Goal: Connect with others: Share content

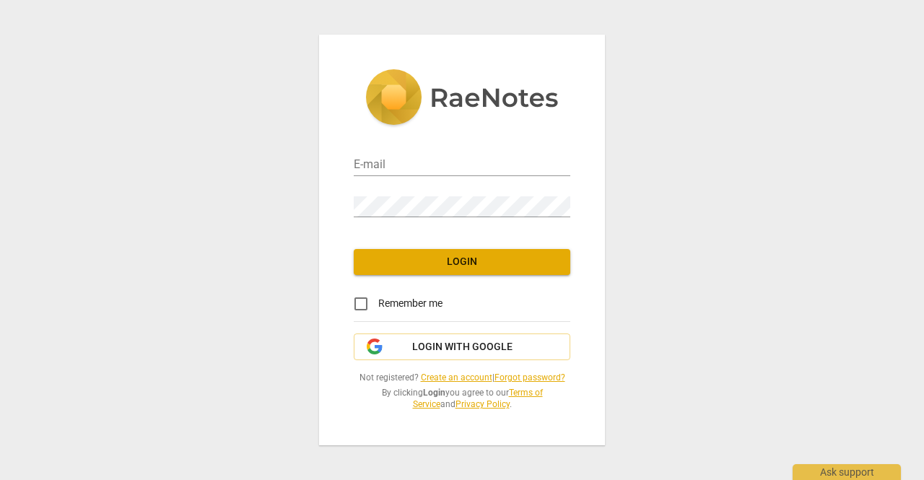
type input "[EMAIL_ADDRESS][DOMAIN_NAME]"
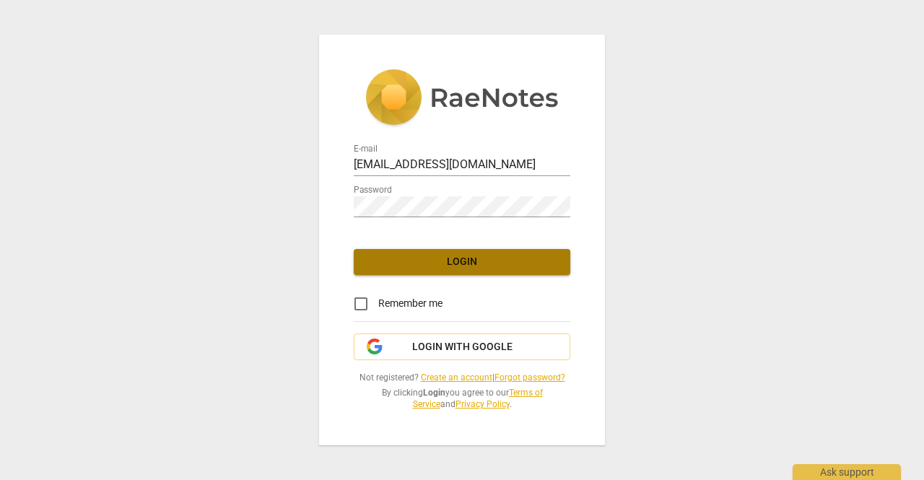
click at [463, 260] on span "Login" at bounding box center [461, 262] width 193 height 14
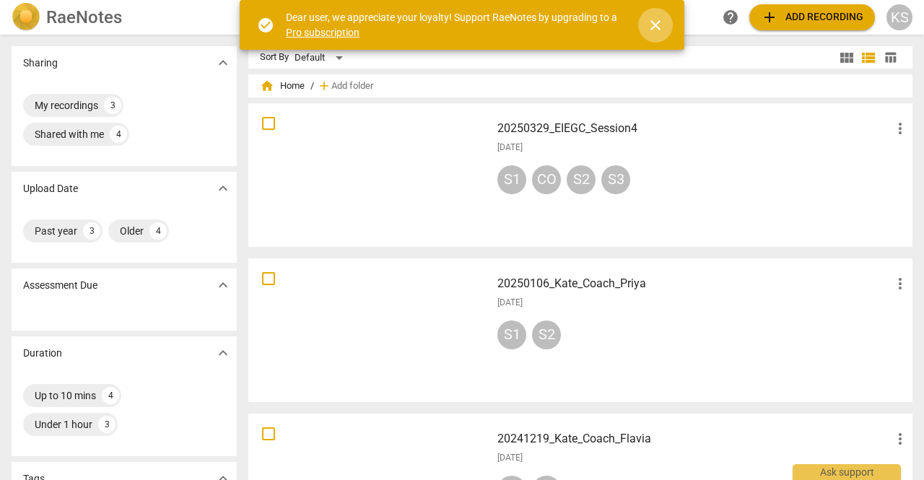
click at [657, 20] on span "close" at bounding box center [655, 25] width 17 height 17
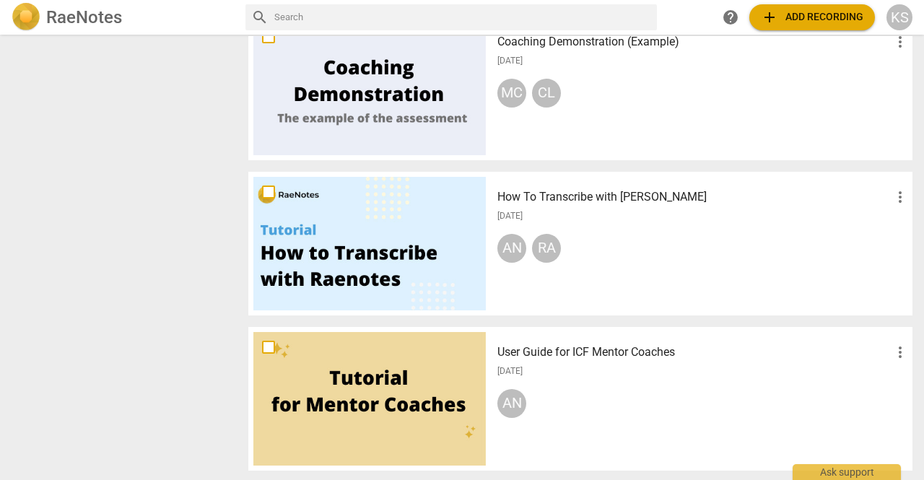
scroll to position [709, 0]
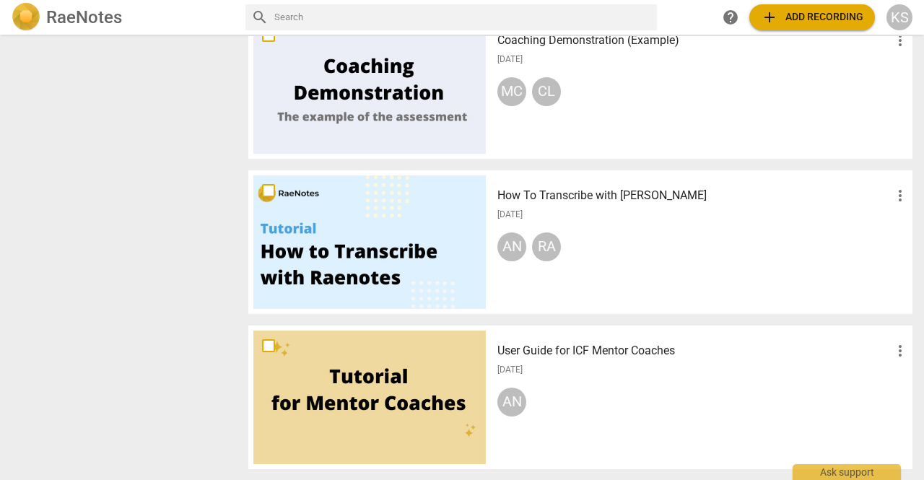
click at [608, 346] on h3 "User Guide for ICF Mentor Coaches" at bounding box center [694, 350] width 394 height 17
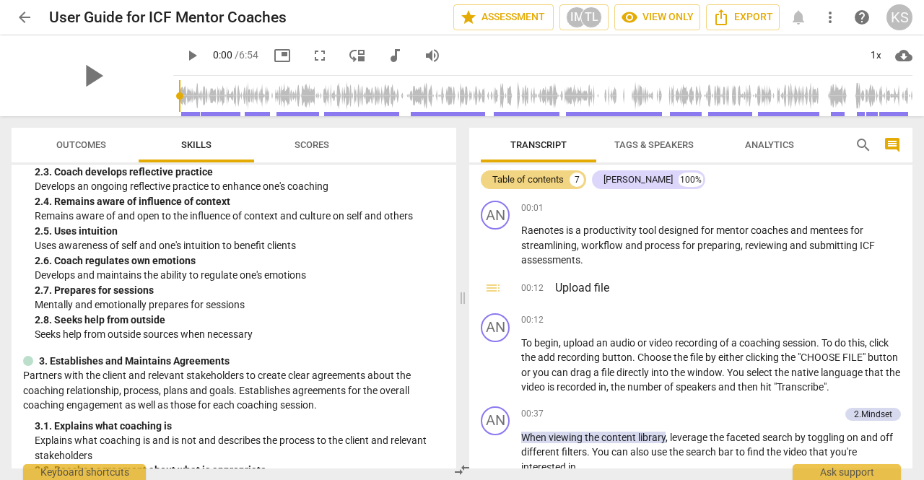
scroll to position [433, 0]
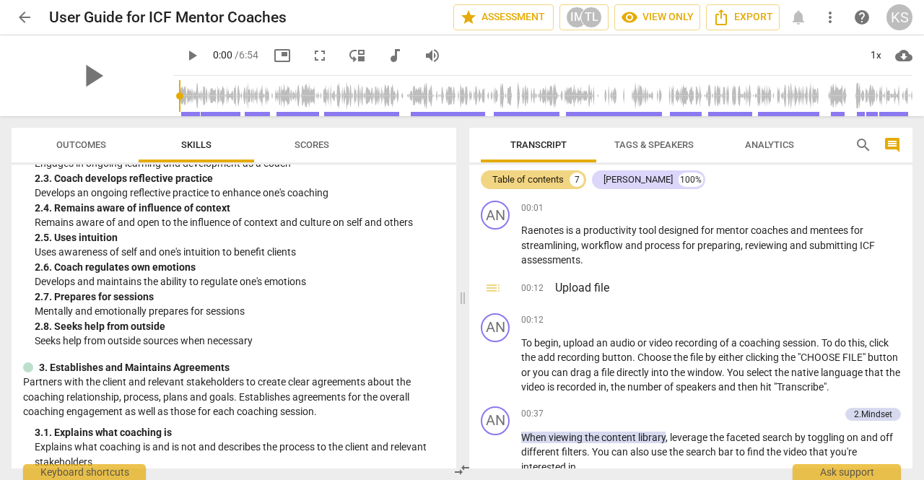
click at [767, 148] on span "Analytics" at bounding box center [769, 144] width 49 height 11
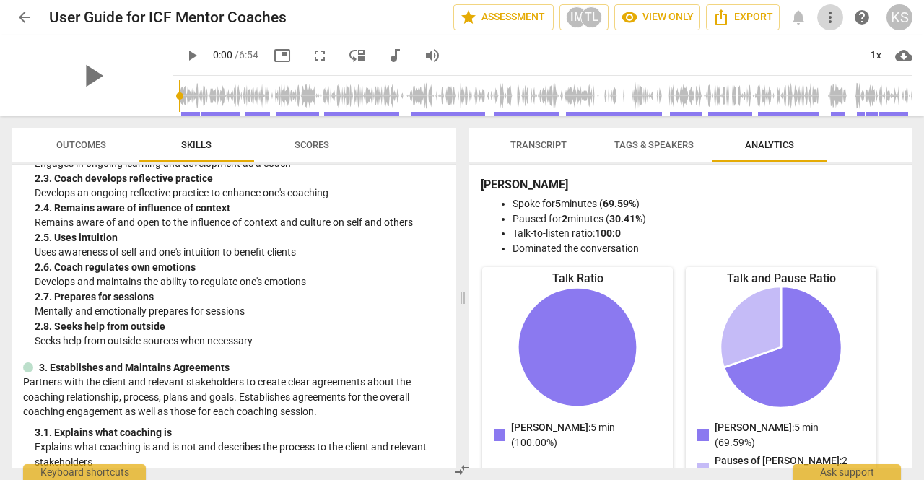
click at [838, 17] on span "more_vert" at bounding box center [829, 17] width 17 height 17
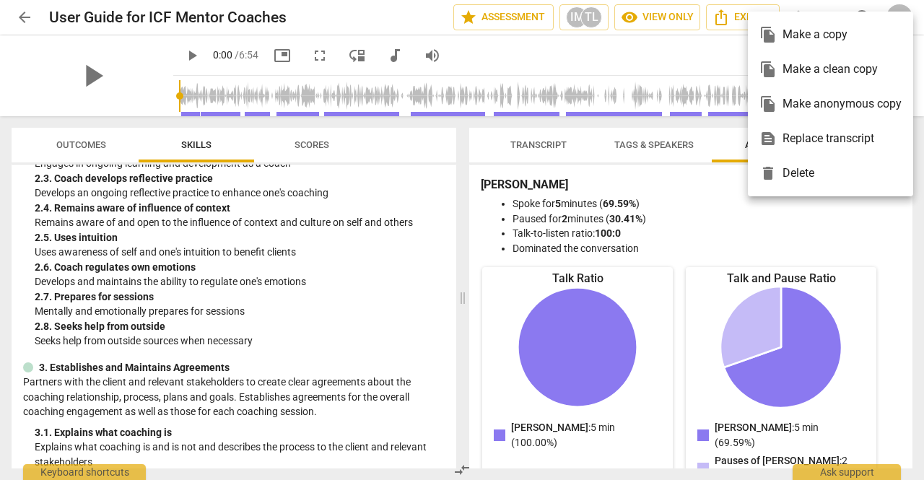
click at [319, 21] on div at bounding box center [462, 240] width 924 height 480
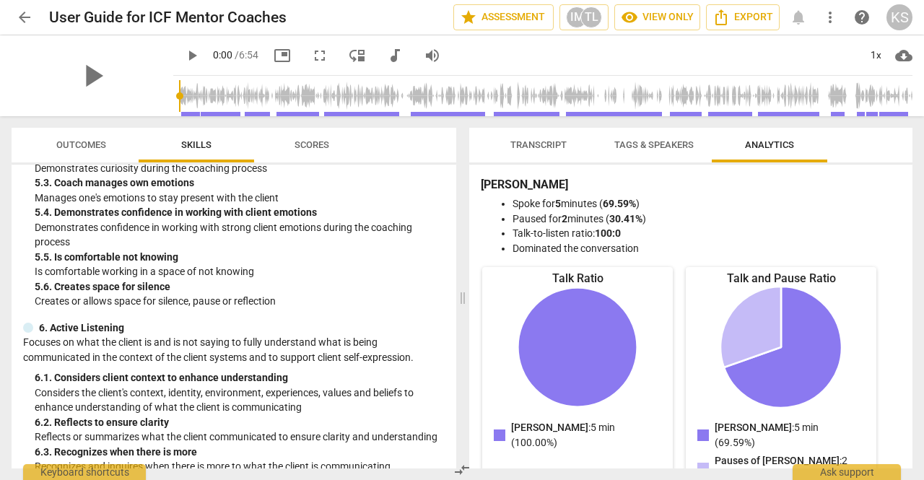
scroll to position [1876, 0]
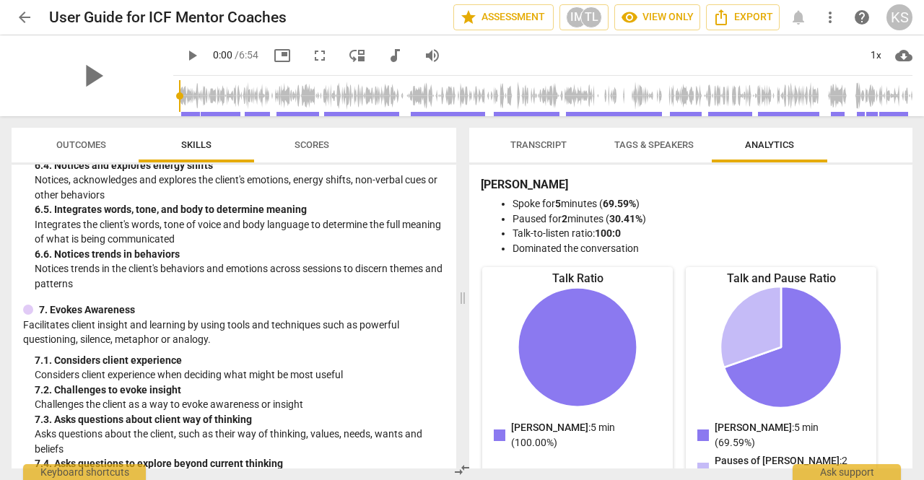
click at [15, 17] on span "arrow_back" at bounding box center [25, 17] width 26 height 17
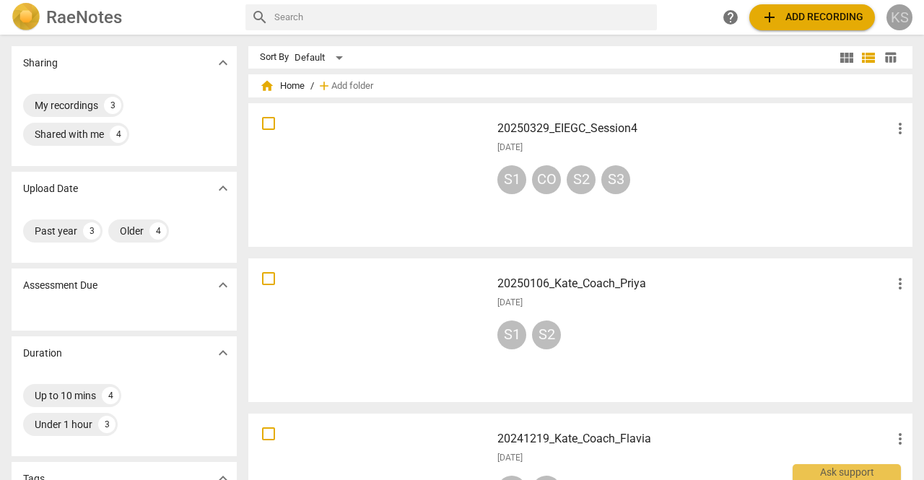
click at [893, 8] on div "KS" at bounding box center [899, 17] width 26 height 26
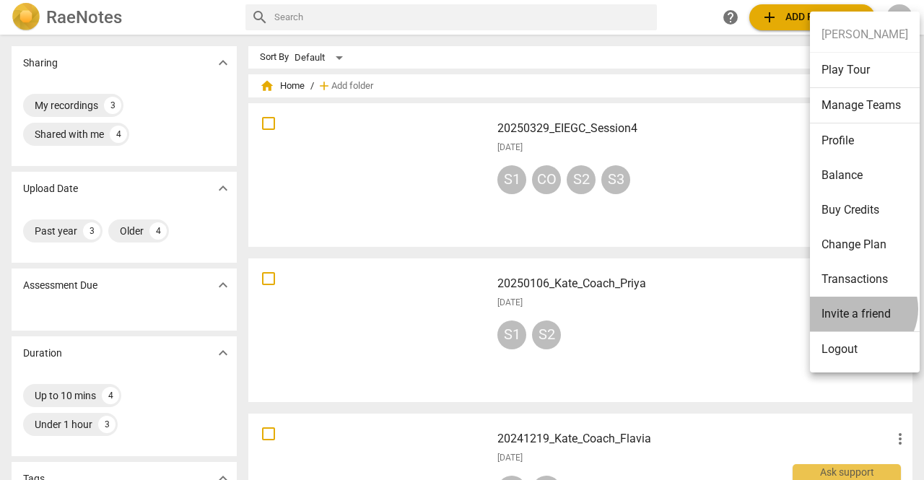
click at [859, 308] on li "Invite a friend" at bounding box center [865, 314] width 110 height 35
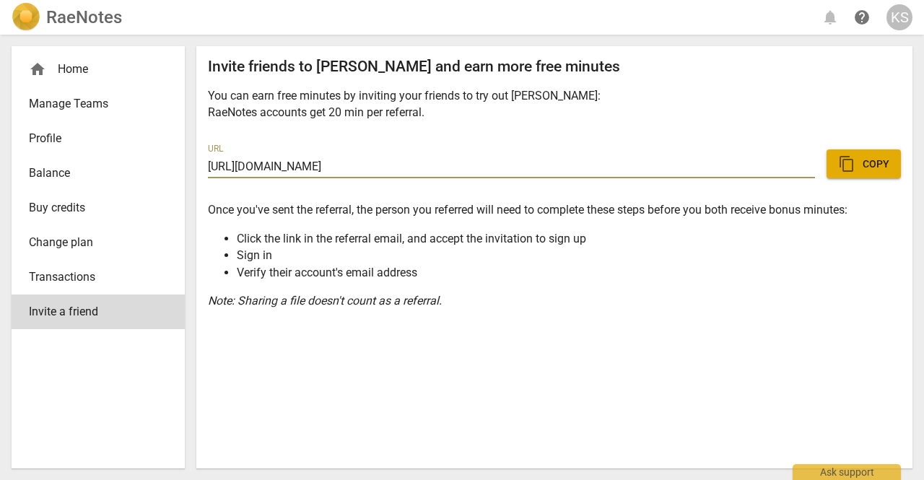
click at [863, 159] on span "content_copy Copy" at bounding box center [863, 163] width 51 height 17
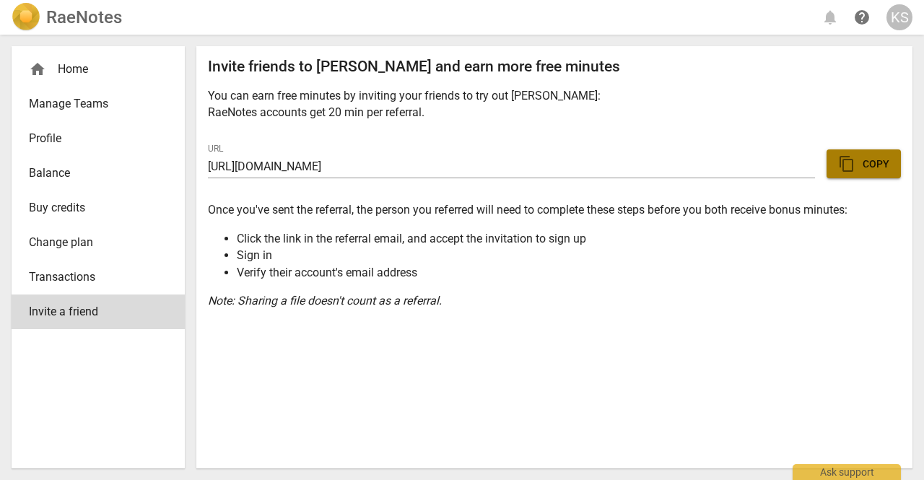
click at [869, 165] on span "content_copy Copy" at bounding box center [863, 163] width 51 height 17
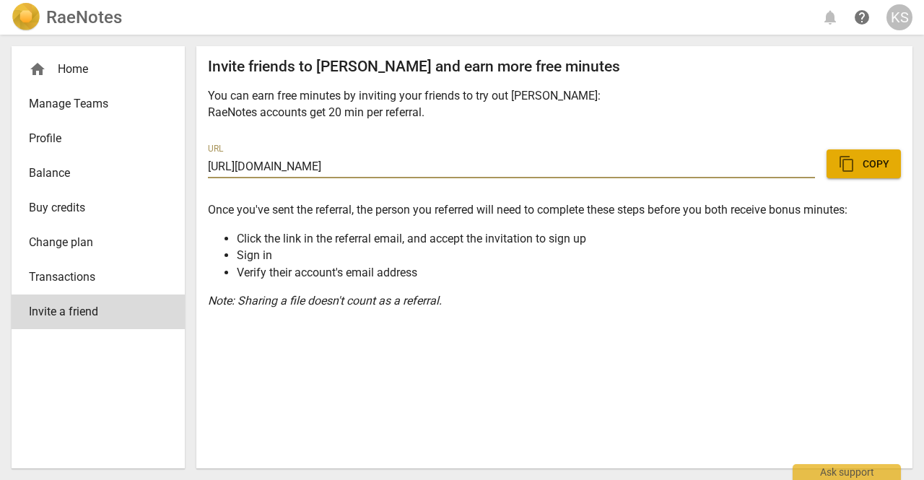
click at [45, 133] on span "Profile" at bounding box center [92, 138] width 127 height 17
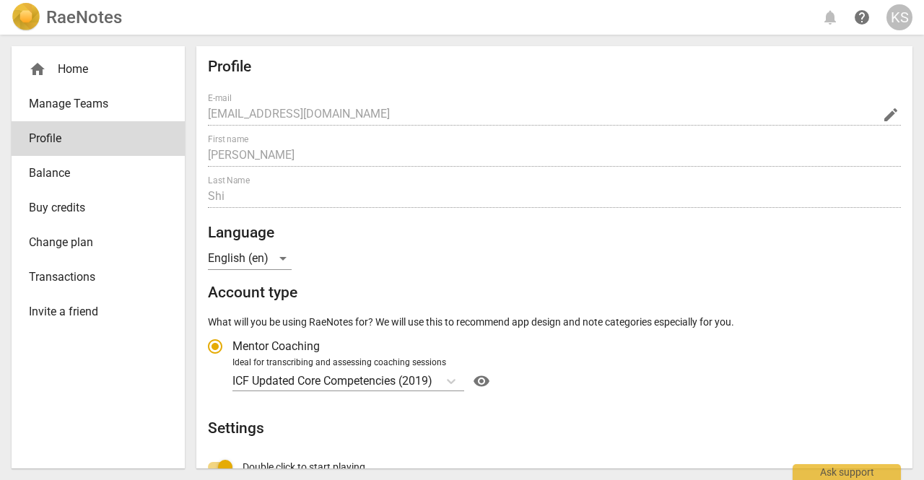
radio input "false"
